Goal: Information Seeking & Learning: Learn about a topic

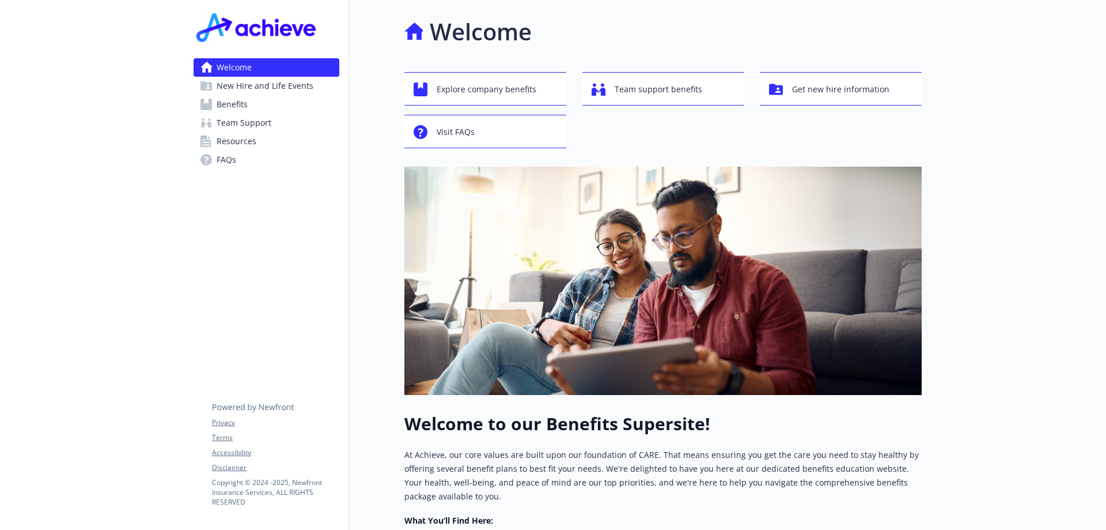
click at [237, 103] on span "Benefits" at bounding box center [232, 104] width 31 height 18
